Goal: Communication & Community: Answer question/provide support

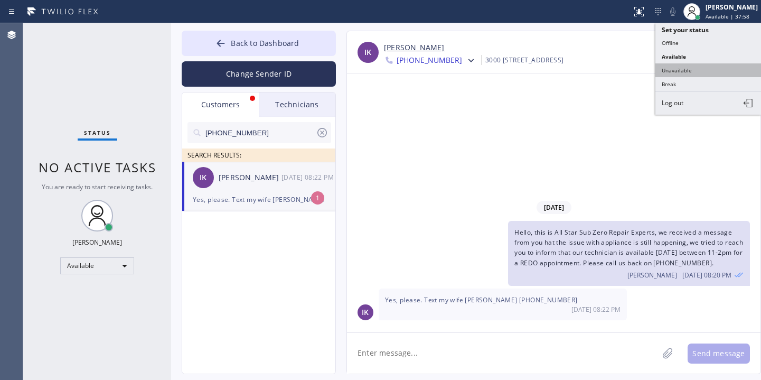
click at [682, 64] on button "Unavailable" at bounding box center [708, 70] width 106 height 14
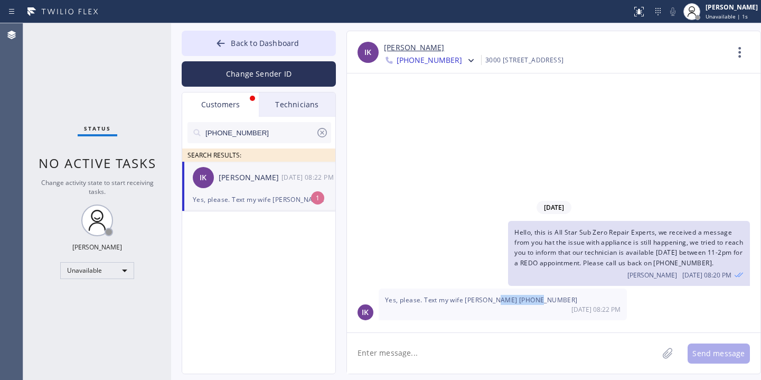
drag, startPoint x: 539, startPoint y: 302, endPoint x: 496, endPoint y: 302, distance: 42.8
click at [496, 302] on div "Yes, please. Text my wife [PERSON_NAME] [PHONE_NUMBER] [DATE] 08:22 PM" at bounding box center [503, 304] width 248 height 32
drag, startPoint x: 515, startPoint y: 233, endPoint x: 739, endPoint y: 262, distance: 226.3
click at [739, 262] on span "Hello, this is All Star Sub Zero Repair Experts, we received a message from you…" at bounding box center [628, 248] width 229 height 40
copy span "Hello, this is All Star Sub Zero Repair Experts, we received a message from you…"
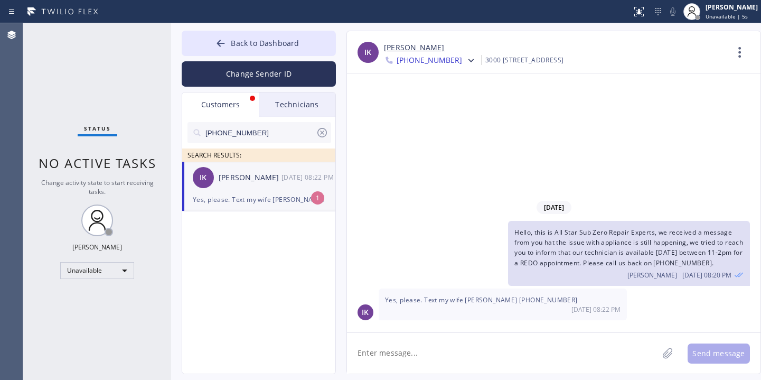
click at [406, 348] on textarea at bounding box center [502, 353] width 311 height 41
type textarea "Got it, will do. Thanks"
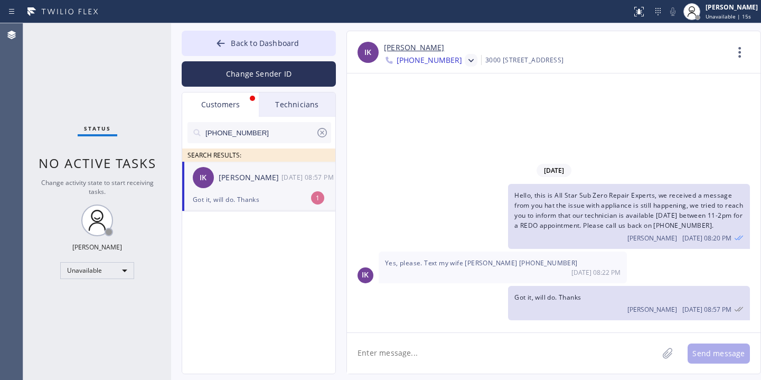
click at [465, 59] on div at bounding box center [471, 60] width 13 height 13
click at [454, 126] on div "[PHONE_NUMBER]" at bounding box center [444, 133] width 121 height 24
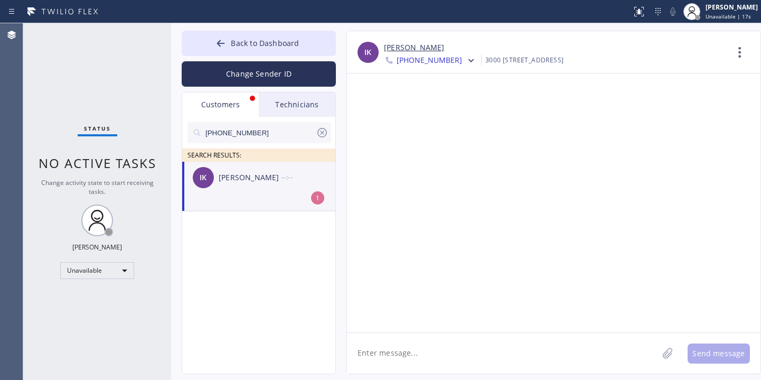
click at [406, 355] on textarea at bounding box center [502, 353] width 311 height 41
paste textarea "Hello, this is All Star Sub Zero Repair Experts, we received a message from you…"
type textarea "Hello, this is All Star Sub Zero Repair Experts, we received a message from you…"
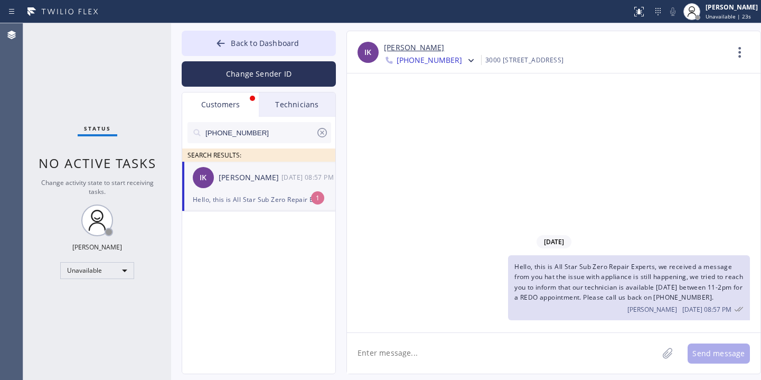
click at [293, 202] on div "Hello, this is All Star Sub Zero Repair Experts, we received a message from you…" at bounding box center [259, 199] width 132 height 12
